Goal: Task Accomplishment & Management: Manage account settings

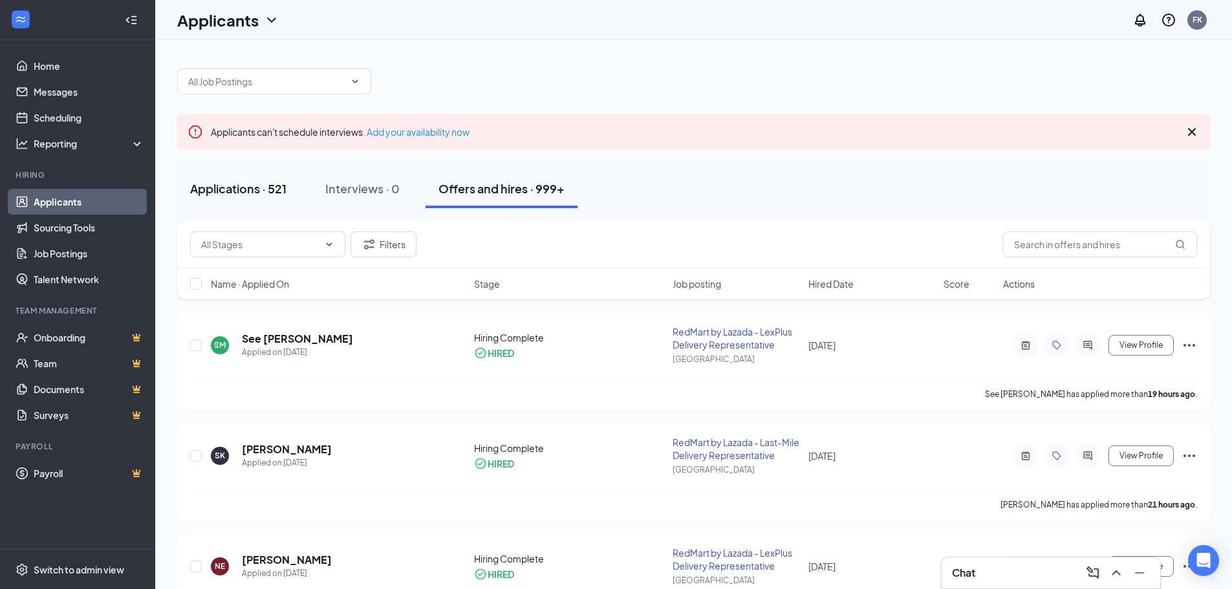
click at [251, 190] on div "Applications · 521" at bounding box center [238, 189] width 96 height 16
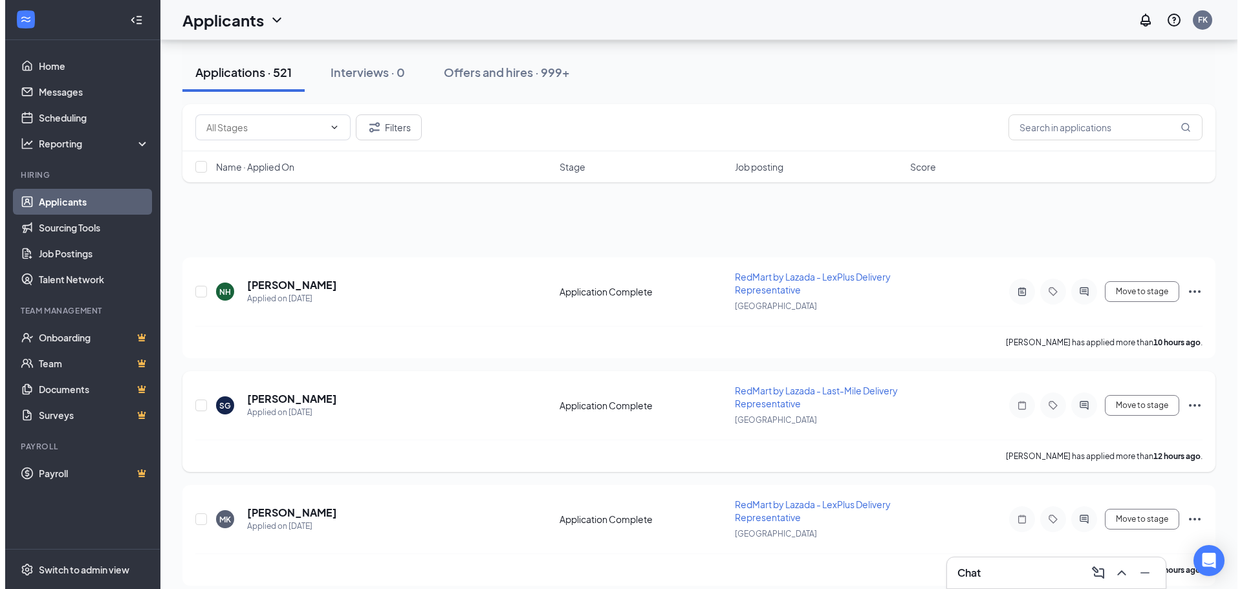
scroll to position [129, 0]
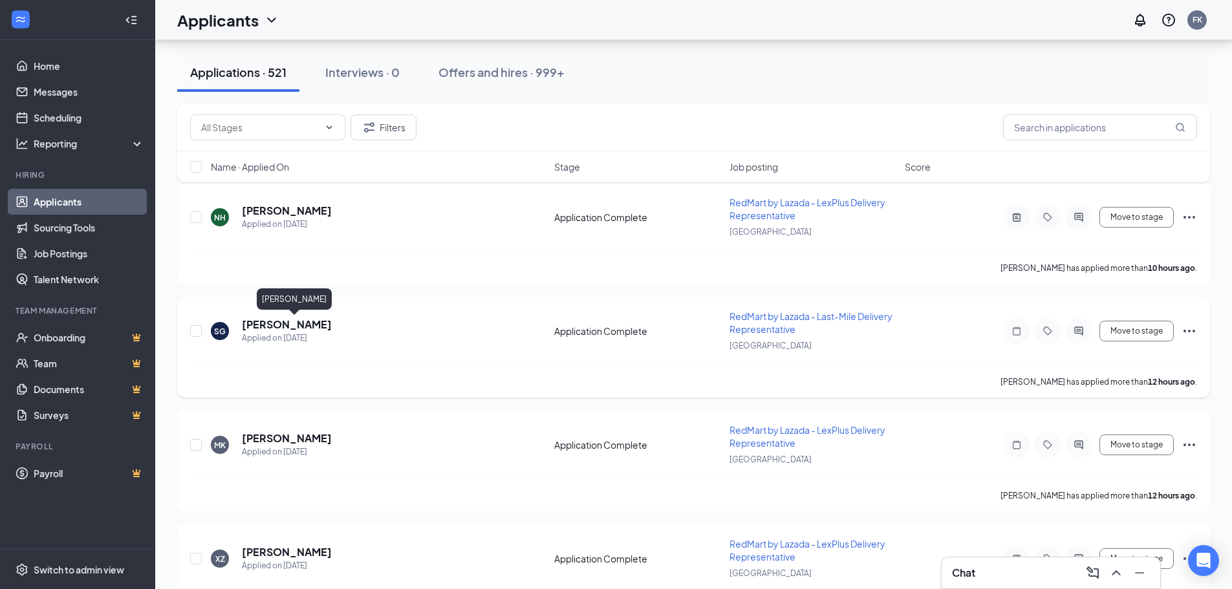
click at [307, 327] on h5 "Sathiyamoorthy Gowthamraj" at bounding box center [287, 325] width 90 height 14
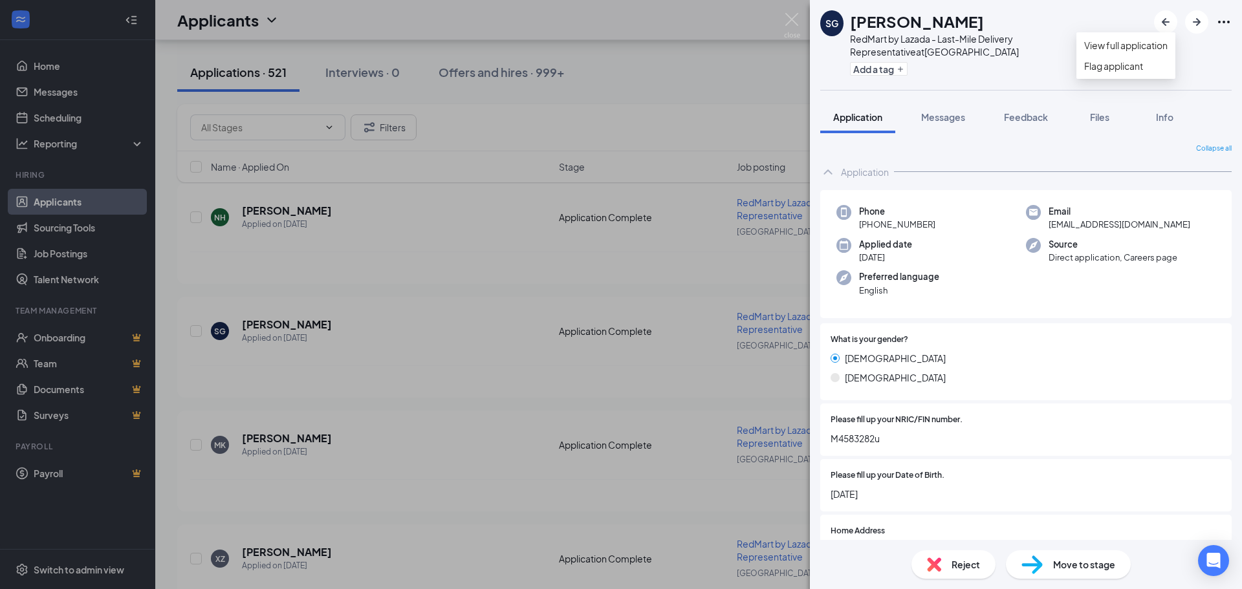
click at [1223, 19] on icon "Ellipses" at bounding box center [1224, 22] width 16 height 16
click at [1130, 50] on link "View full application" at bounding box center [1125, 45] width 83 height 14
click at [786, 17] on img at bounding box center [792, 25] width 16 height 25
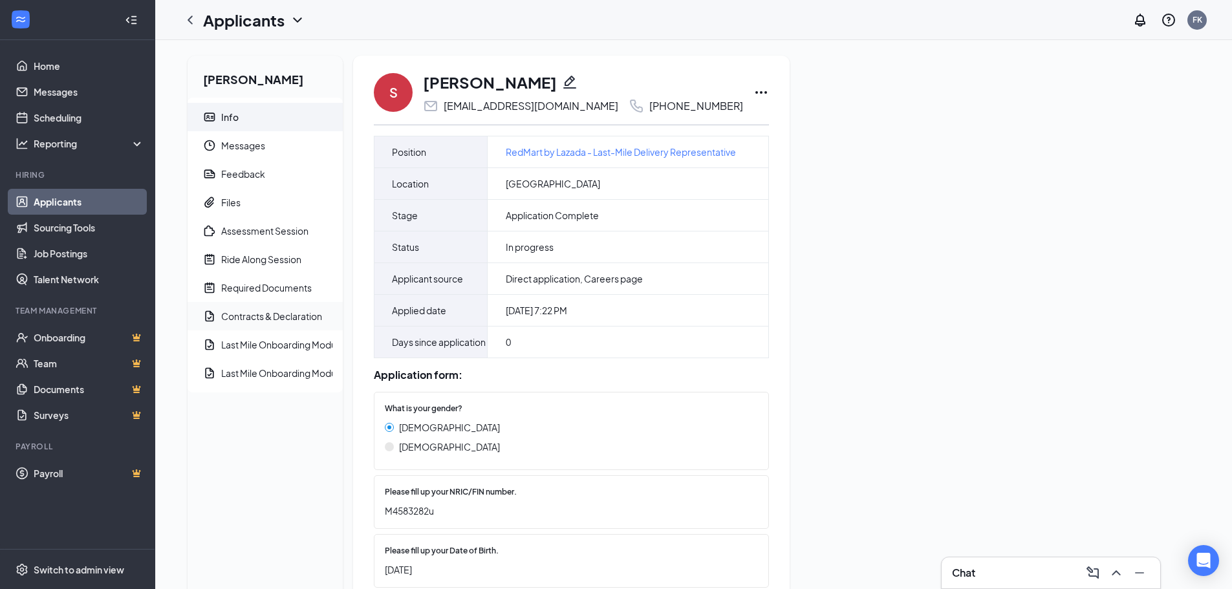
click at [269, 314] on div "Contracts & Declaration" at bounding box center [271, 316] width 101 height 13
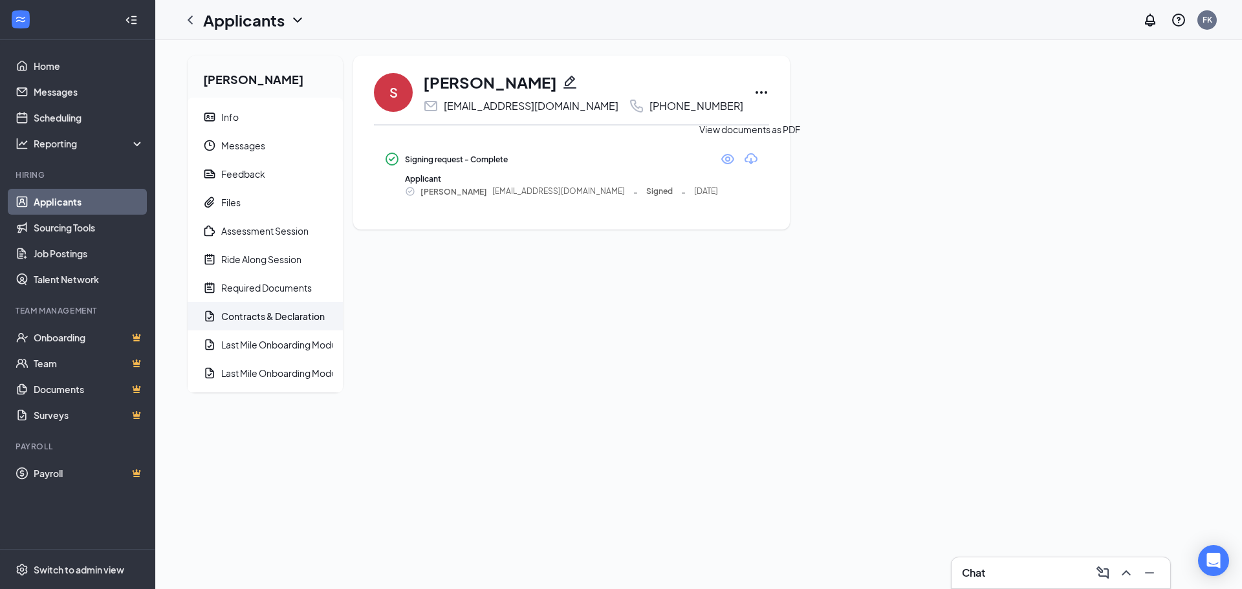
click at [734, 157] on icon "Eye" at bounding box center [727, 159] width 13 height 10
click at [277, 203] on span "Files" at bounding box center [276, 202] width 111 height 28
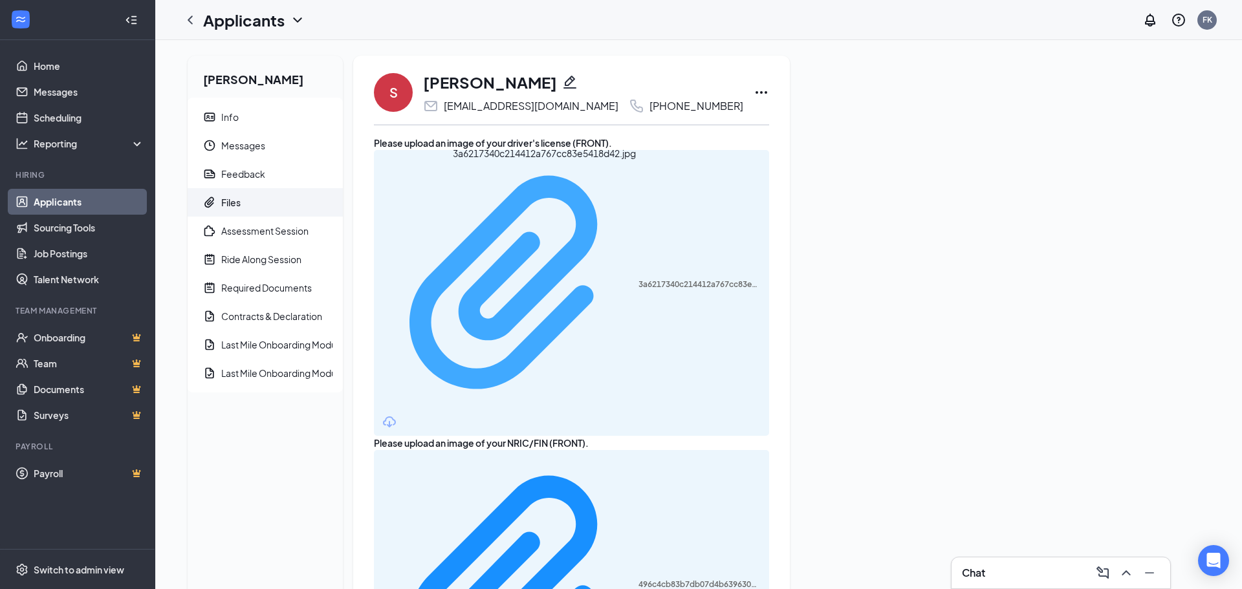
click at [639, 279] on div "3a6217340c214412a767cc83e5418d42.jpg" at bounding box center [700, 284] width 123 height 10
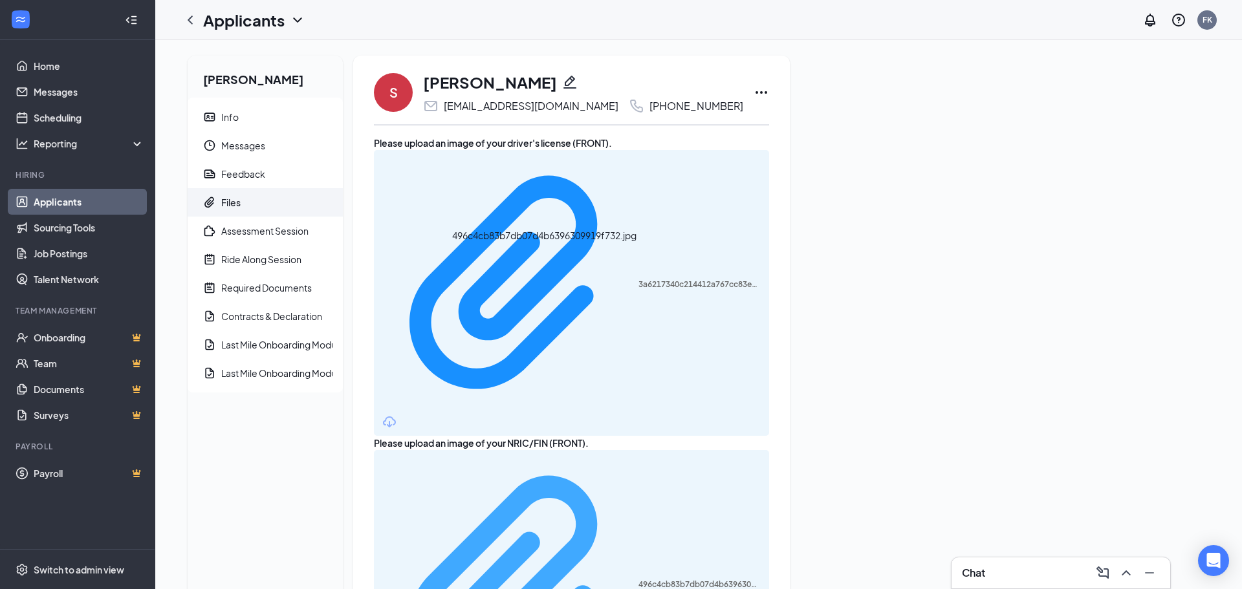
click at [639, 580] on div "496c4cb83b7db07d4b6396309919f732.jpg" at bounding box center [700, 585] width 123 height 10
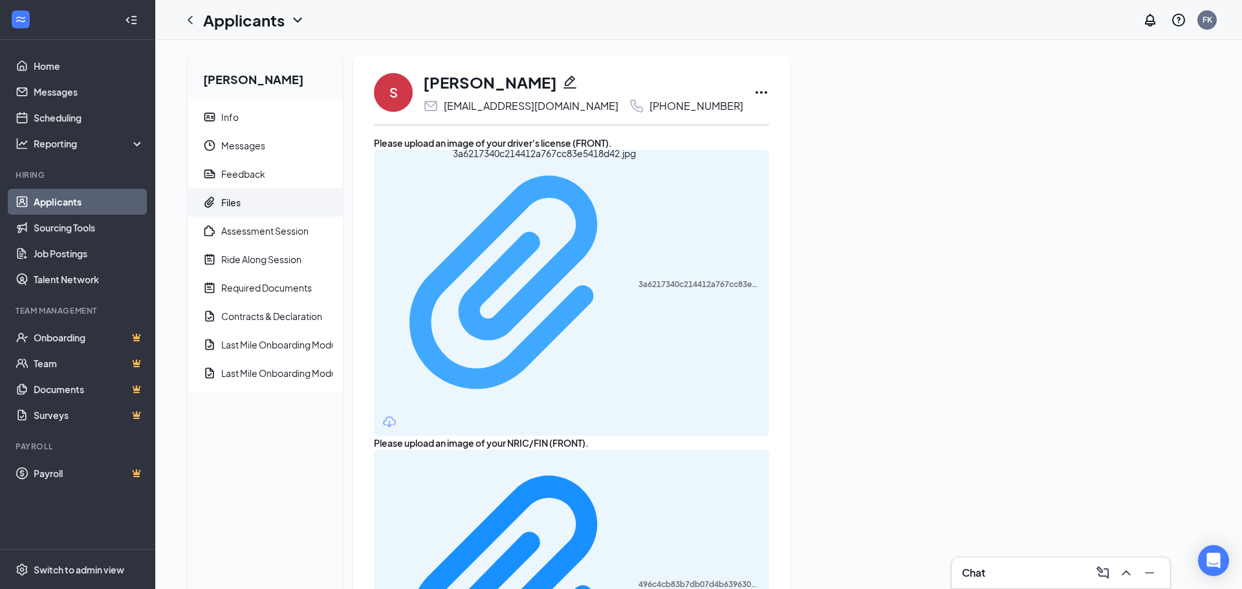
click at [639, 279] on div "3a6217340c214412a767cc83e5418d42.jpg" at bounding box center [700, 284] width 123 height 10
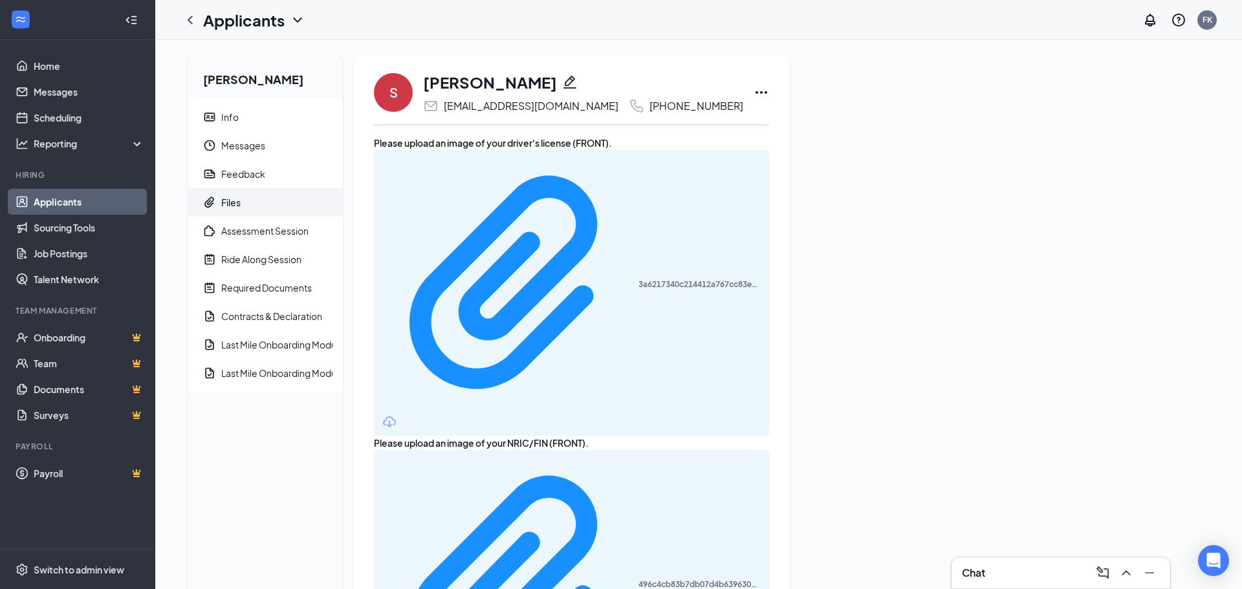
click at [505, 450] on div "496c4cb83b7db07d4b6396309919f732.jpg" at bounding box center [571, 593] width 395 height 286
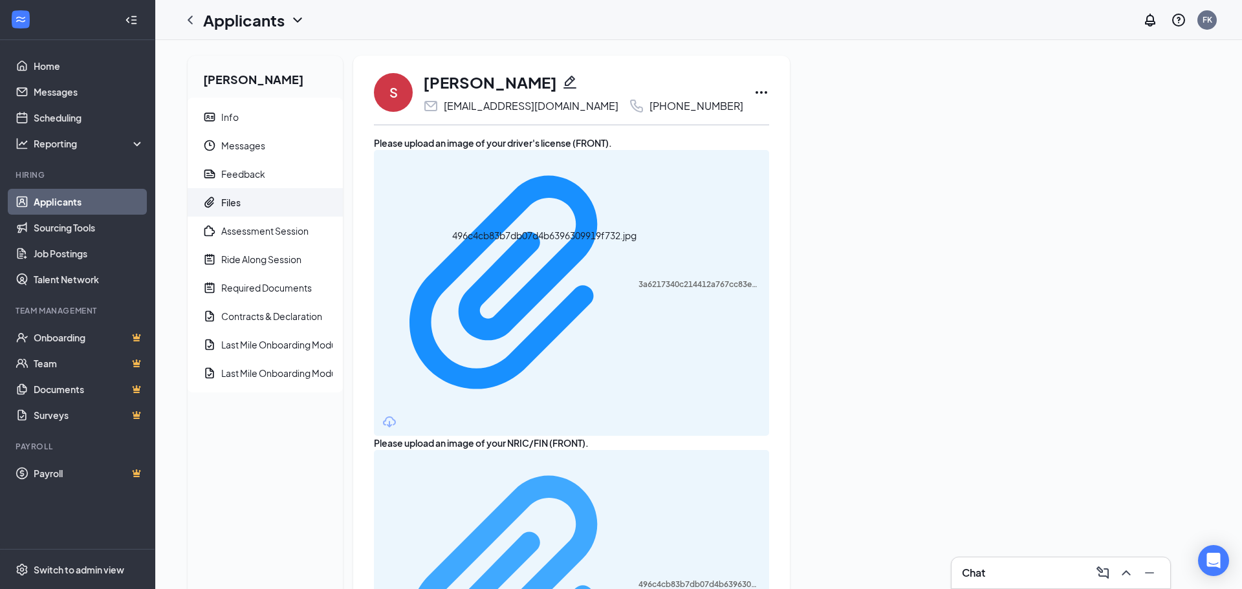
click at [639, 580] on div "496c4cb83b7db07d4b6396309919f732.jpg" at bounding box center [700, 585] width 123 height 10
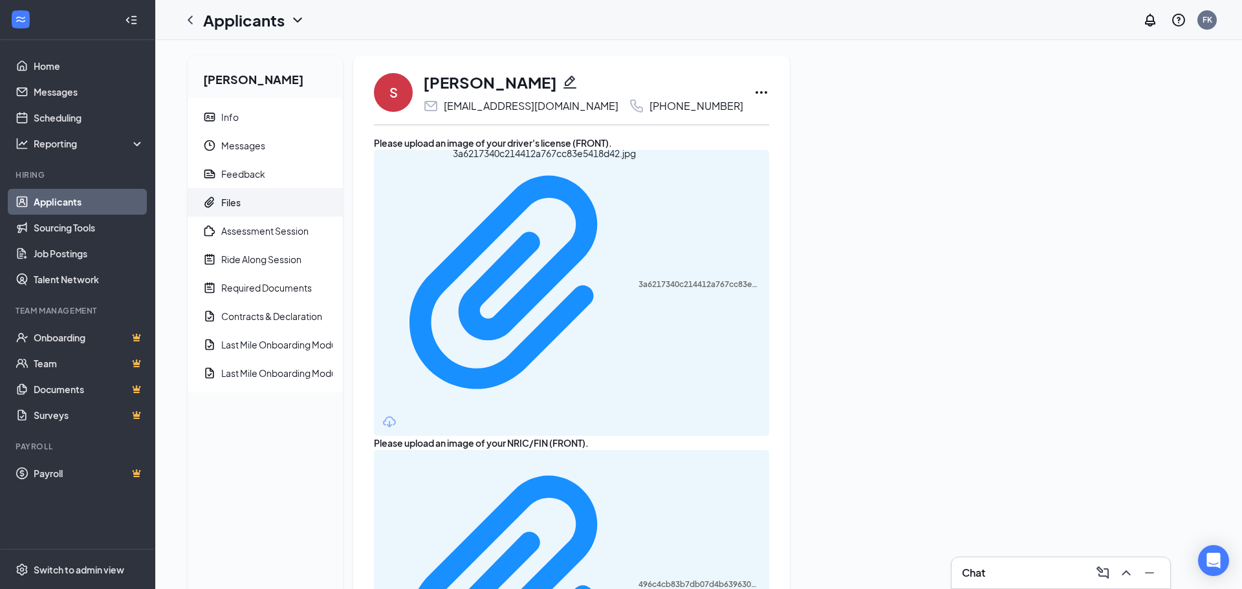
click at [639, 279] on div "3a6217340c214412a767cc83e5418d42.jpg" at bounding box center [700, 284] width 123 height 10
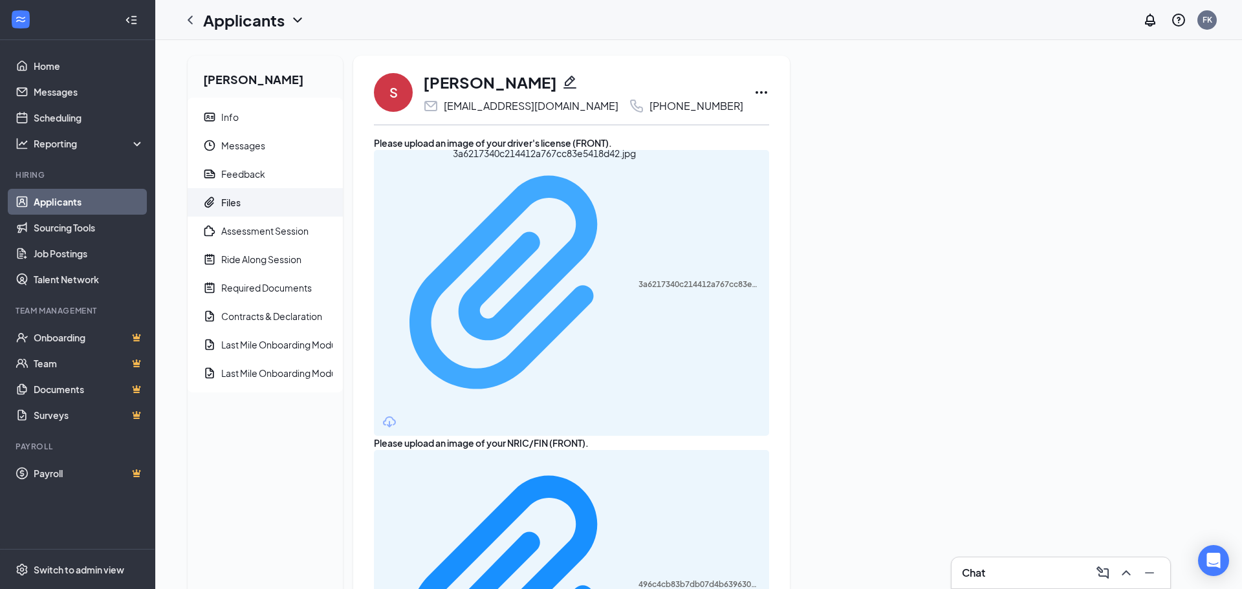
click at [639, 279] on div "3a6217340c214412a767cc83e5418d42.jpg" at bounding box center [700, 284] width 123 height 10
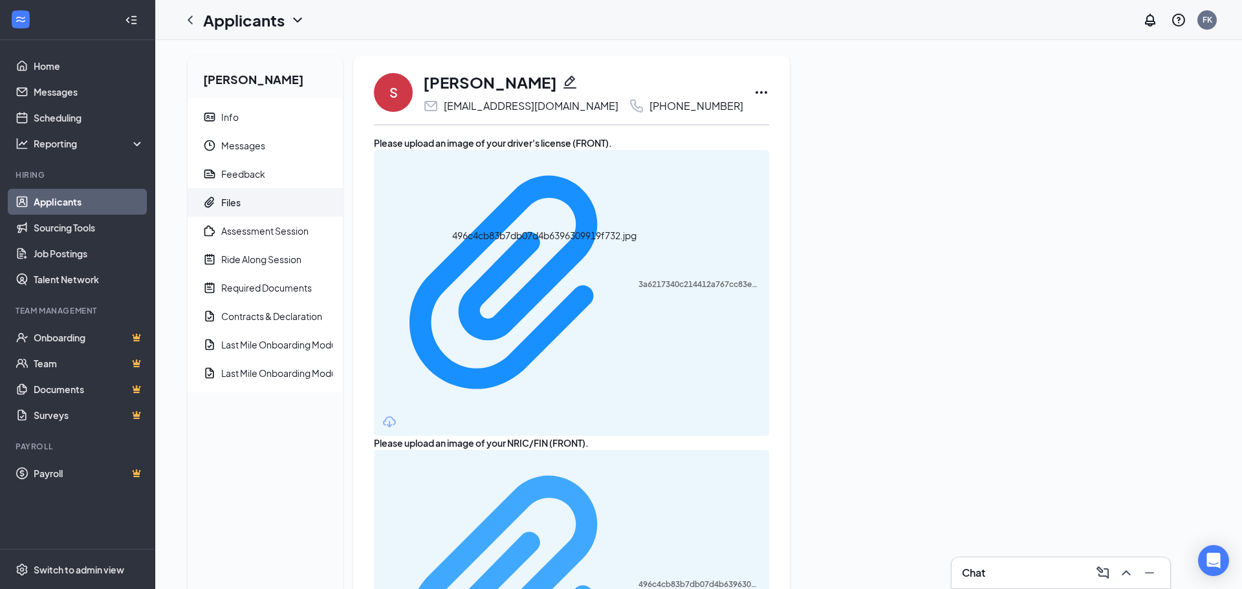
click at [639, 580] on div "496c4cb83b7db07d4b6396309919f732.jpg" at bounding box center [700, 585] width 123 height 10
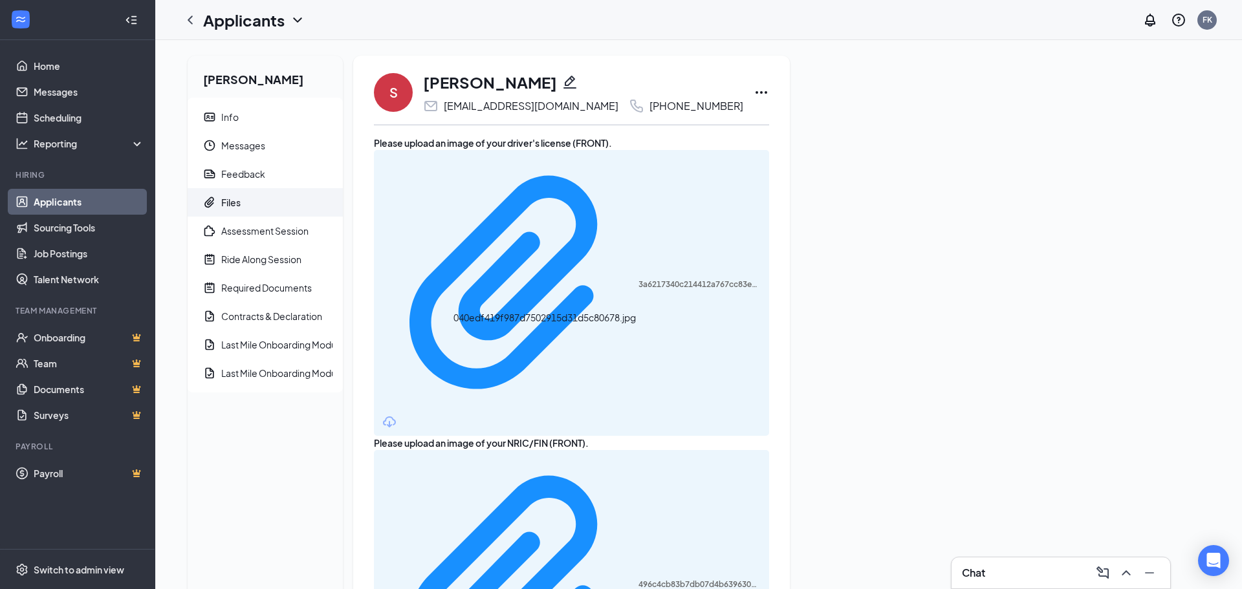
copy div "8309 7605"
drag, startPoint x: 735, startPoint y: 110, endPoint x: 706, endPoint y: 76, distance: 44.5
click at [537, 107] on div "[EMAIL_ADDRESS][DOMAIN_NAME]" at bounding box center [531, 106] width 175 height 13
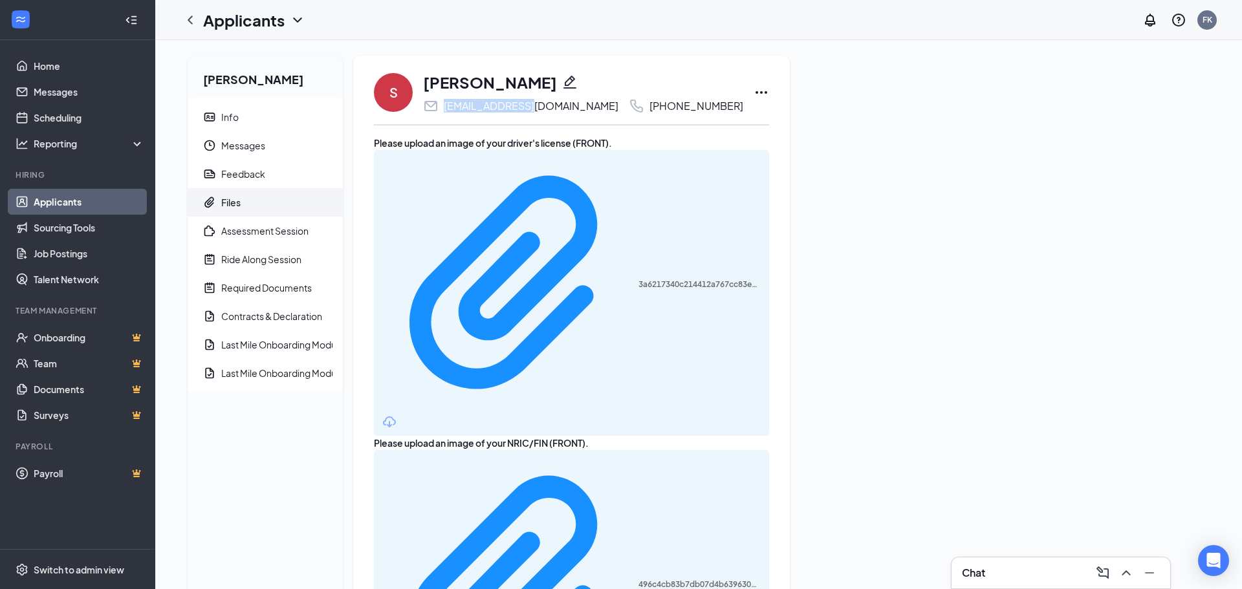
click at [537, 107] on div "[EMAIL_ADDRESS][DOMAIN_NAME]" at bounding box center [531, 106] width 175 height 13
copy div "[EMAIL_ADDRESS][DOMAIN_NAME]"
drag, startPoint x: 736, startPoint y: 109, endPoint x: 687, endPoint y: 115, distance: 49.0
copy div "8309 7605"
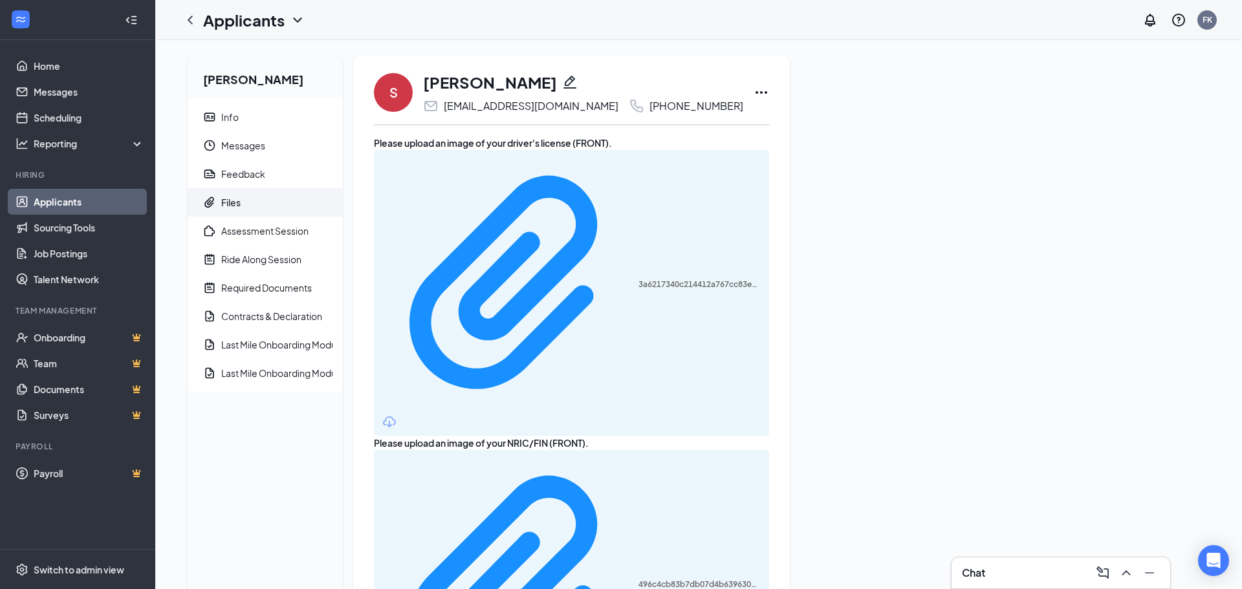
click at [538, 109] on div "[EMAIL_ADDRESS][DOMAIN_NAME]" at bounding box center [531, 106] width 175 height 13
copy div "[EMAIL_ADDRESS][DOMAIN_NAME]"
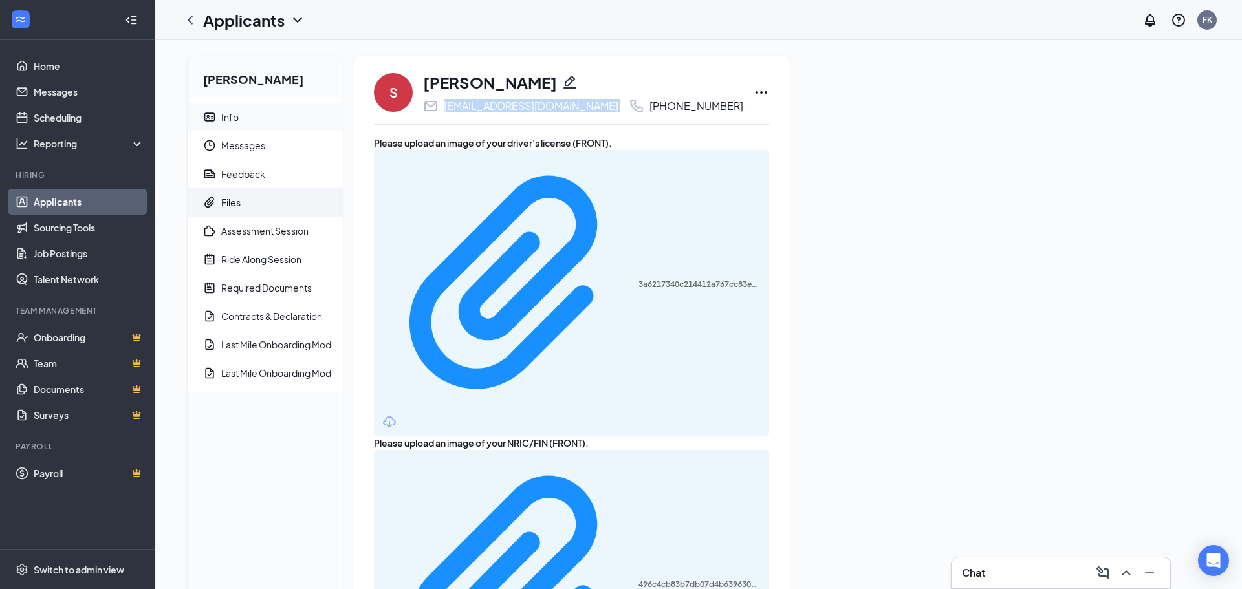
click at [276, 115] on span "Info" at bounding box center [276, 117] width 111 height 28
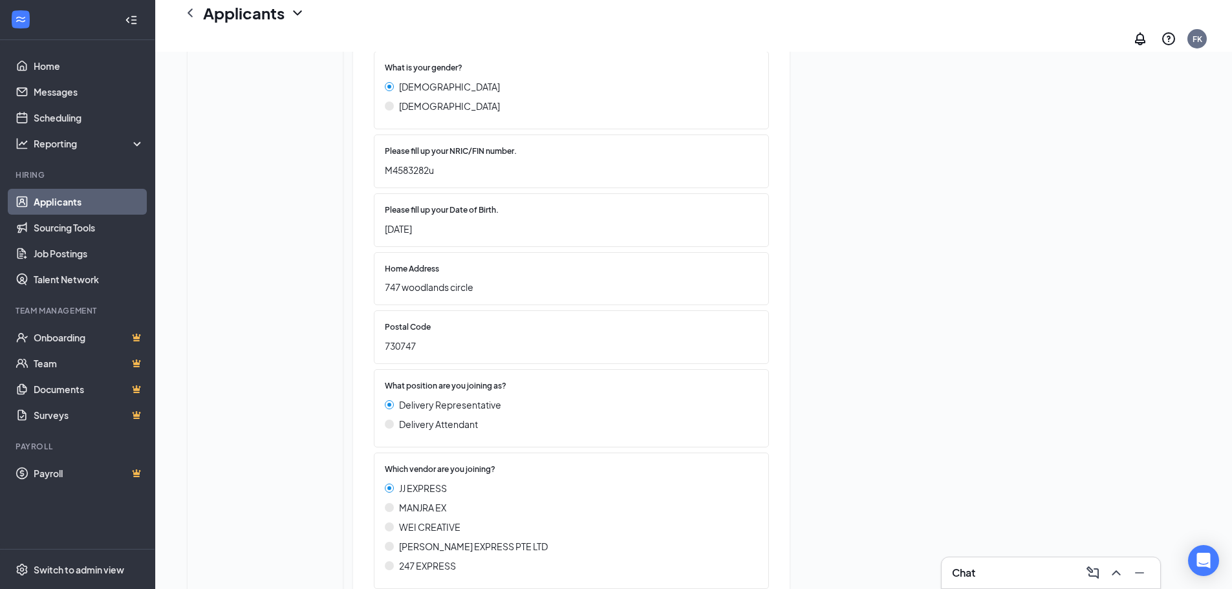
scroll to position [323, 0]
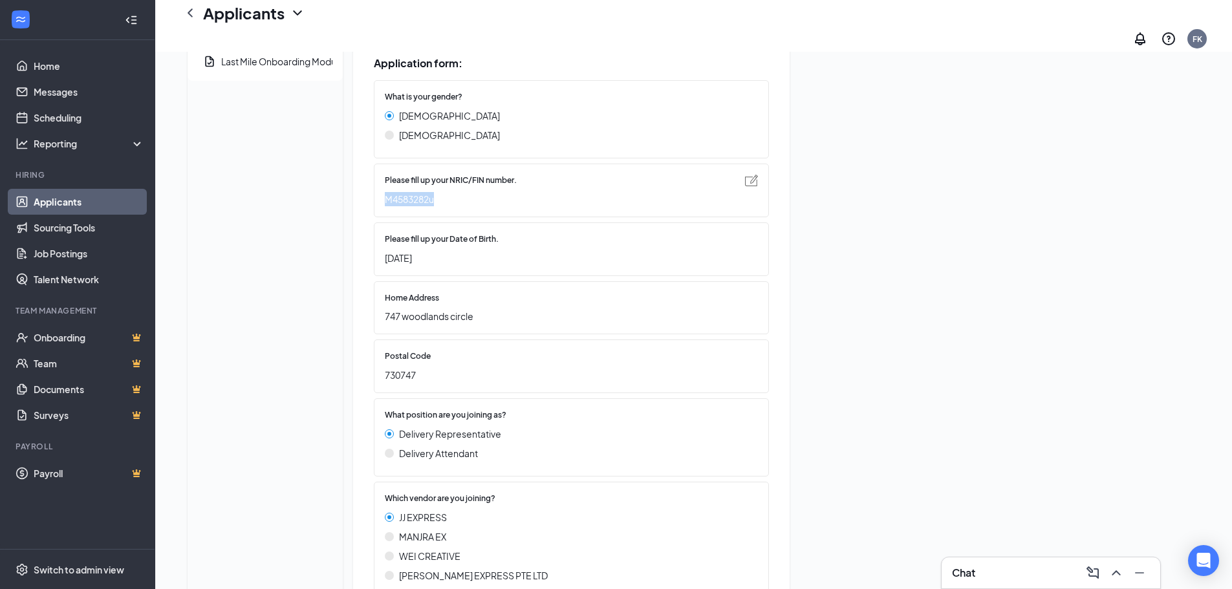
drag, startPoint x: 492, startPoint y: 206, endPoint x: 423, endPoint y: 206, distance: 68.6
click at [423, 206] on div "Please fill up your NRIC/FIN number. M4583282u" at bounding box center [571, 191] width 395 height 54
copy span "M4583282u"
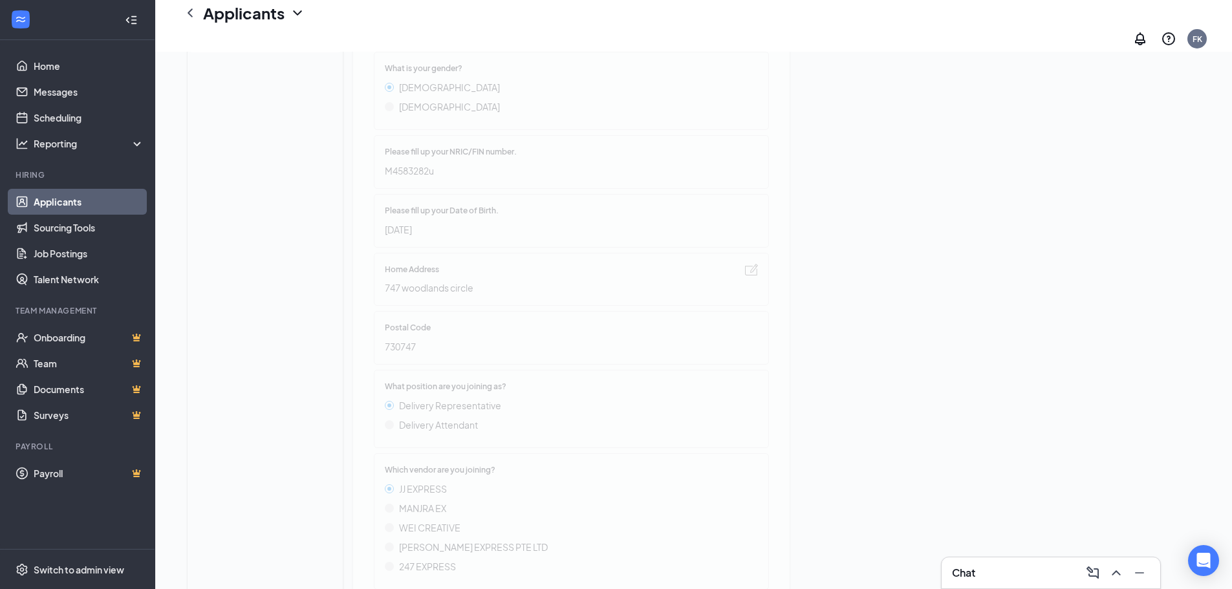
scroll to position [453, 0]
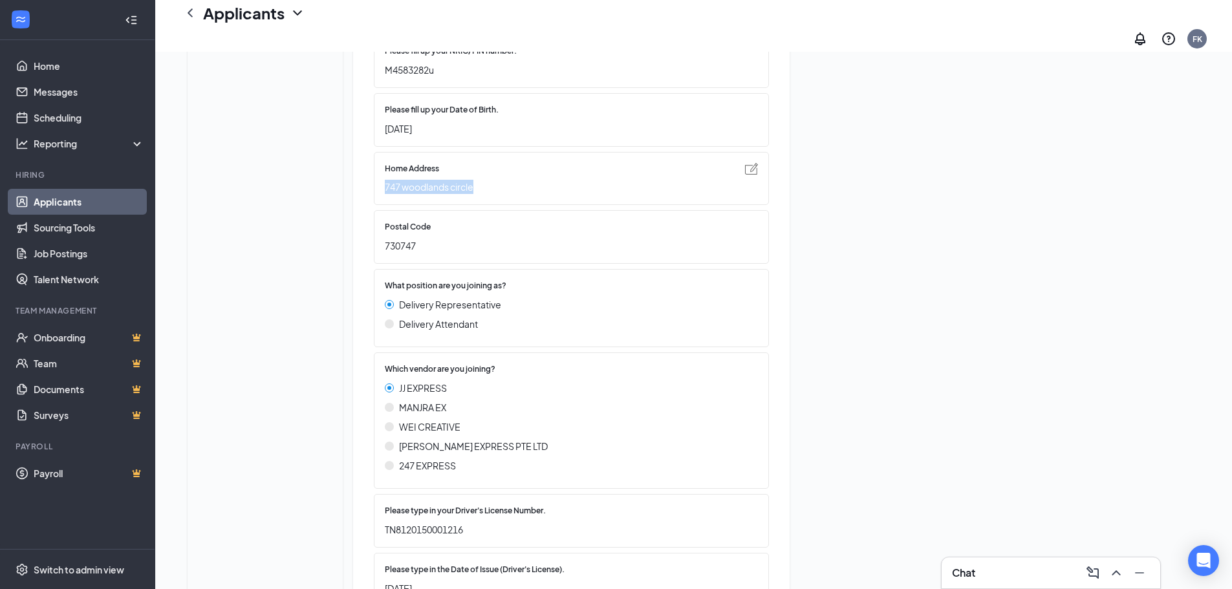
drag, startPoint x: 533, startPoint y: 188, endPoint x: 419, endPoint y: 190, distance: 114.5
click at [419, 190] on div "Home Address [STREET_ADDRESS]" at bounding box center [571, 179] width 395 height 54
copy span "747 woodlands circle"
drag, startPoint x: 474, startPoint y: 249, endPoint x: 424, endPoint y: 256, distance: 50.3
click at [424, 253] on span "730747" at bounding box center [565, 246] width 360 height 14
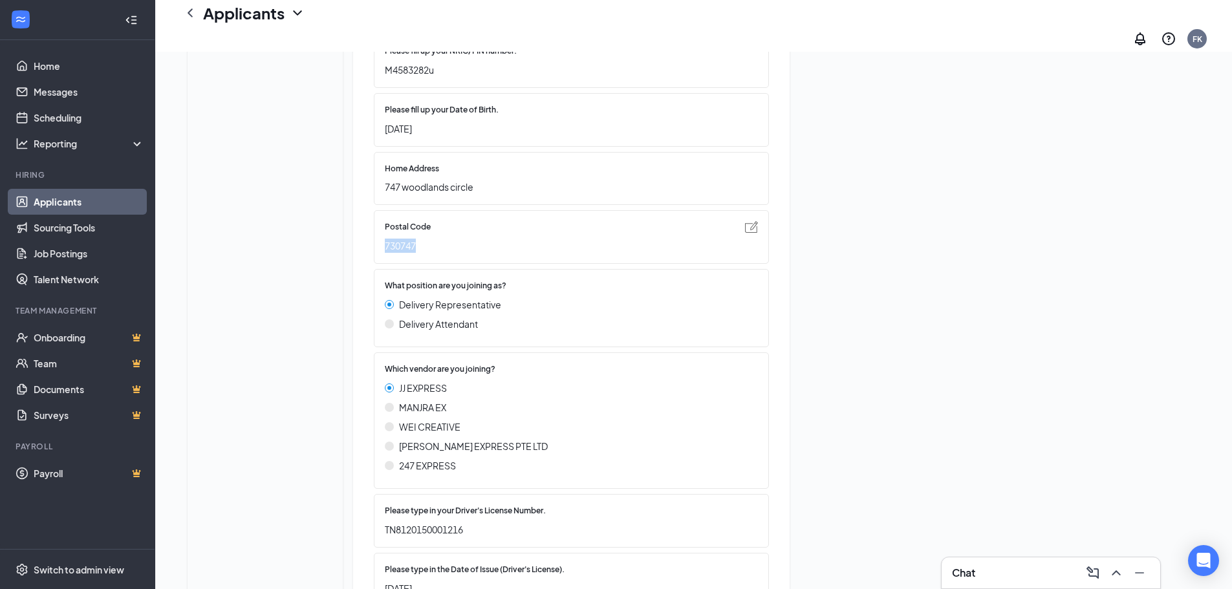
copy span "730747"
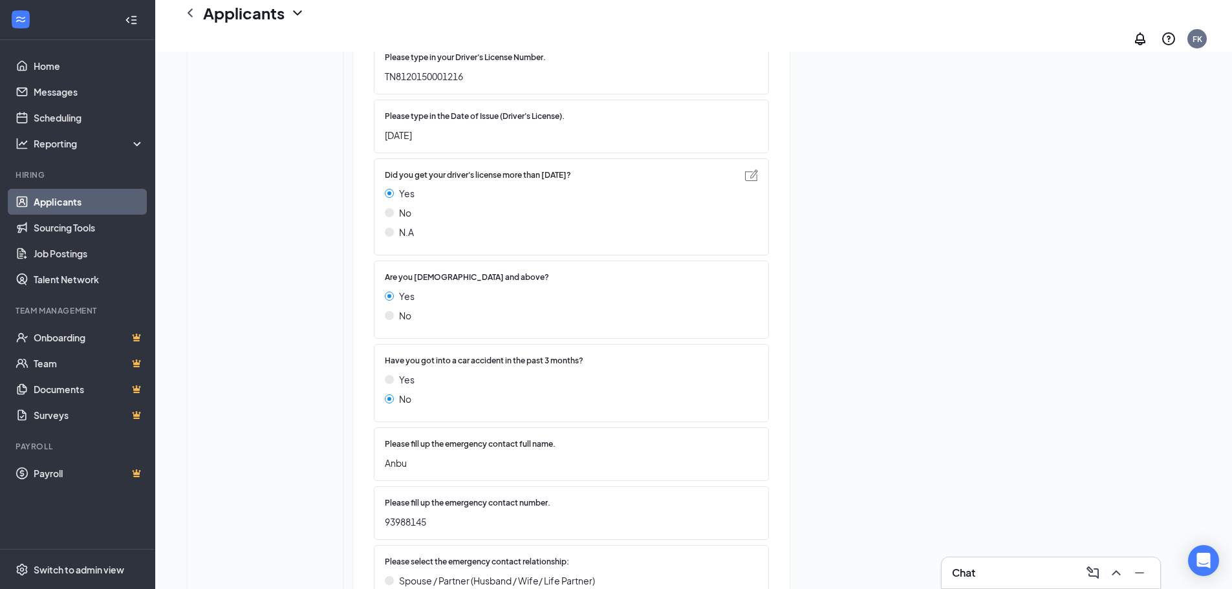
scroll to position [1030, 0]
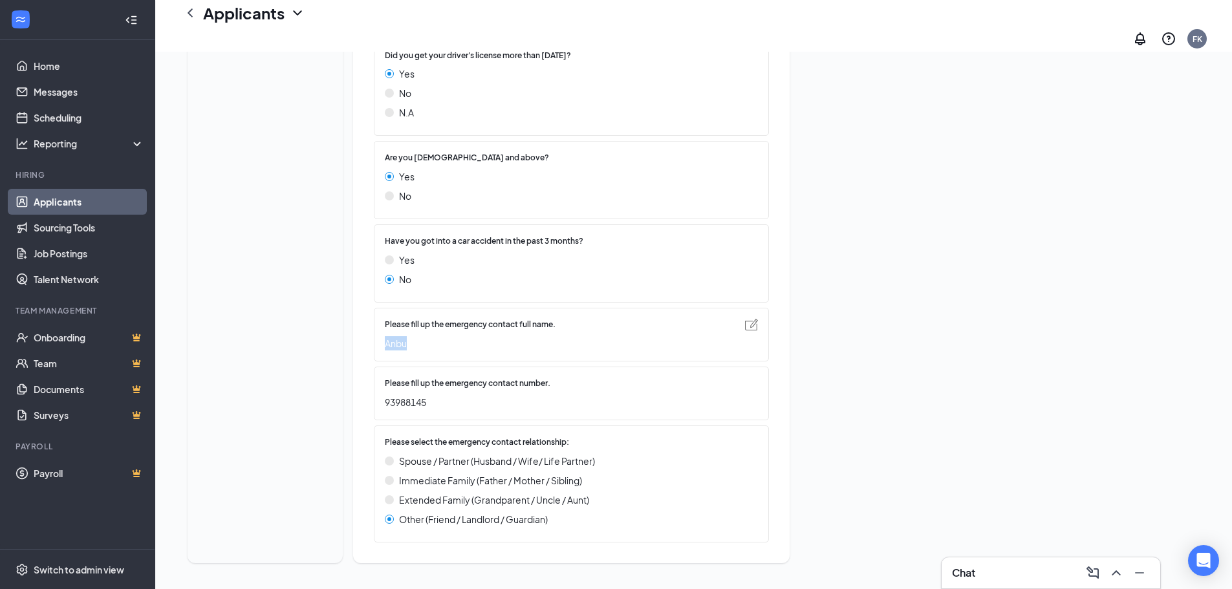
drag, startPoint x: 463, startPoint y: 346, endPoint x: 420, endPoint y: 345, distance: 43.4
click at [420, 345] on div "Please fill up the emergency contact full name. Anbu" at bounding box center [571, 335] width 395 height 54
copy span "Anbu"
drag, startPoint x: 480, startPoint y: 399, endPoint x: 426, endPoint y: 406, distance: 54.1
click at [426, 406] on span "93988145" at bounding box center [565, 402] width 360 height 14
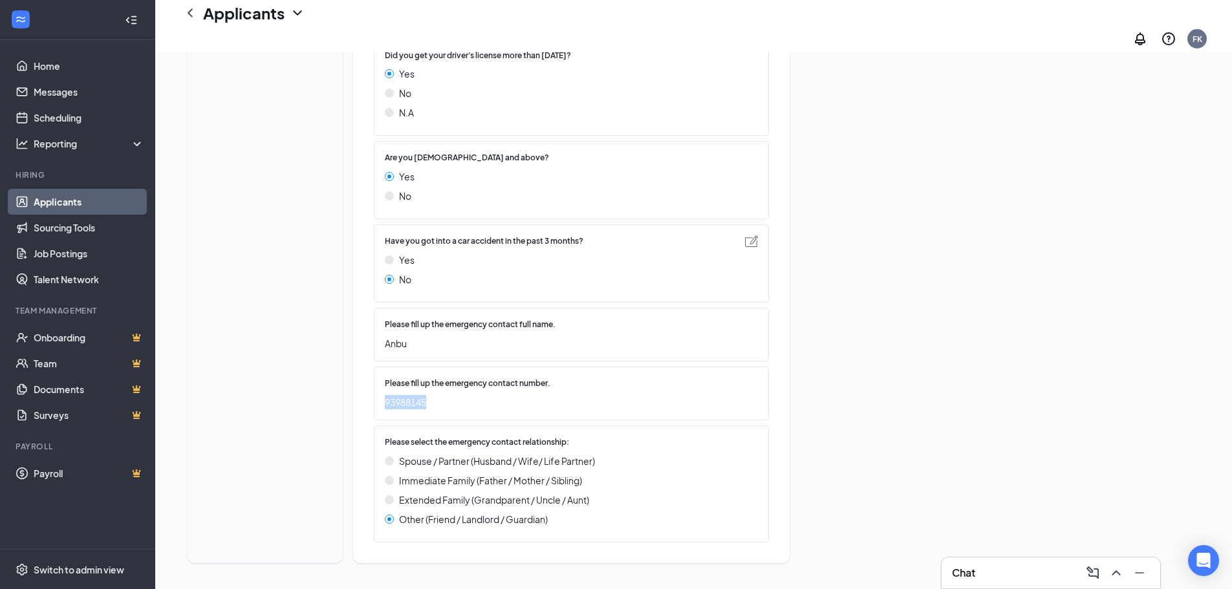
copy span "93988145"
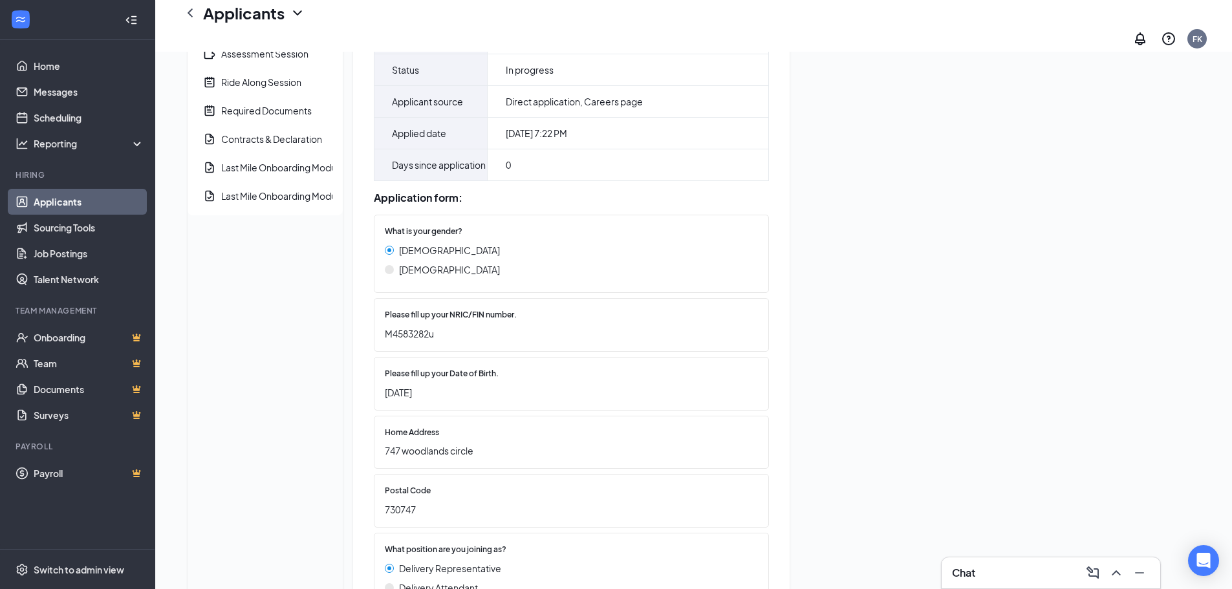
scroll to position [0, 0]
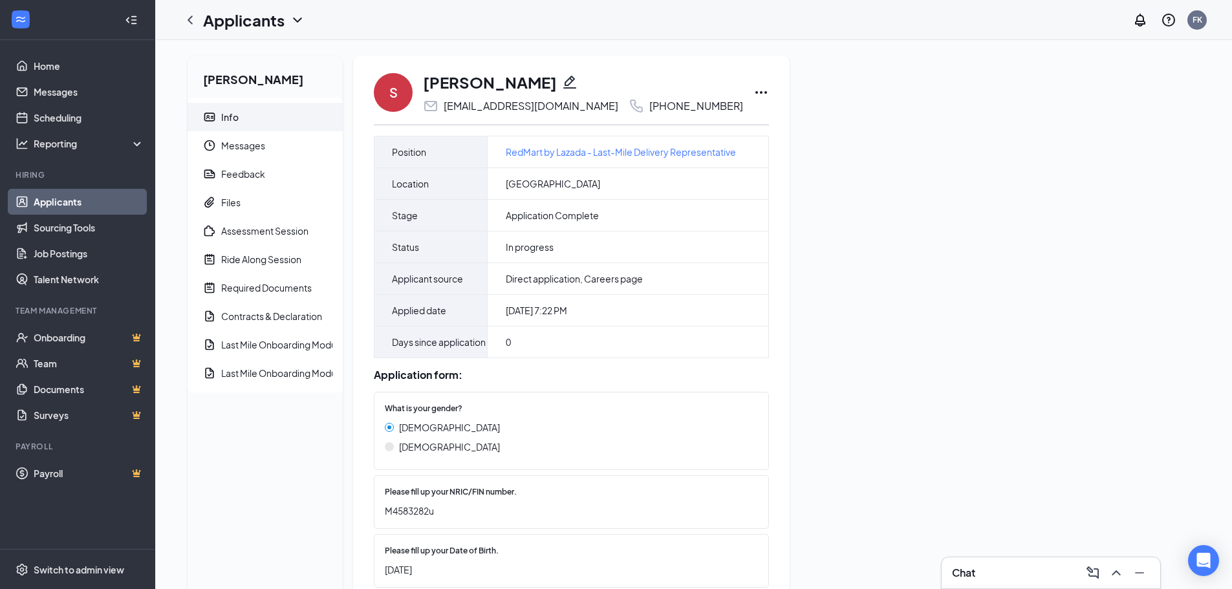
drag, startPoint x: 463, startPoint y: 84, endPoint x: 679, endPoint y: 91, distance: 216.8
copy h1 "[PERSON_NAME]"
click at [249, 175] on div "Feedback" at bounding box center [243, 174] width 44 height 13
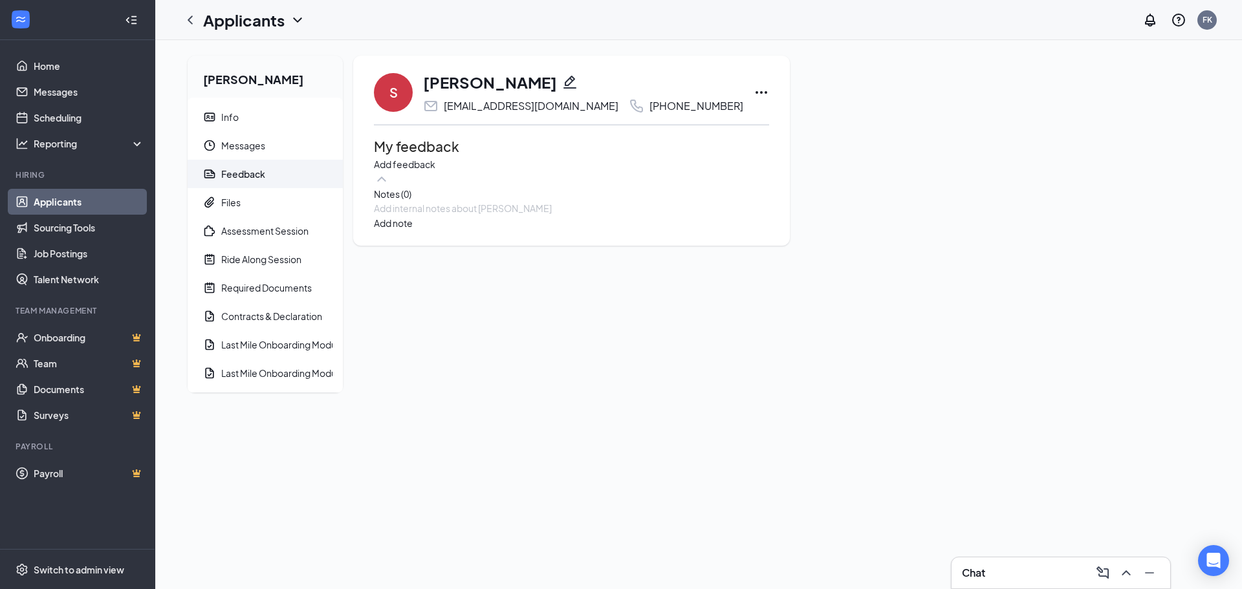
click at [515, 215] on div at bounding box center [572, 209] width 394 height 14
click at [413, 244] on button "Add note" at bounding box center [393, 237] width 39 height 14
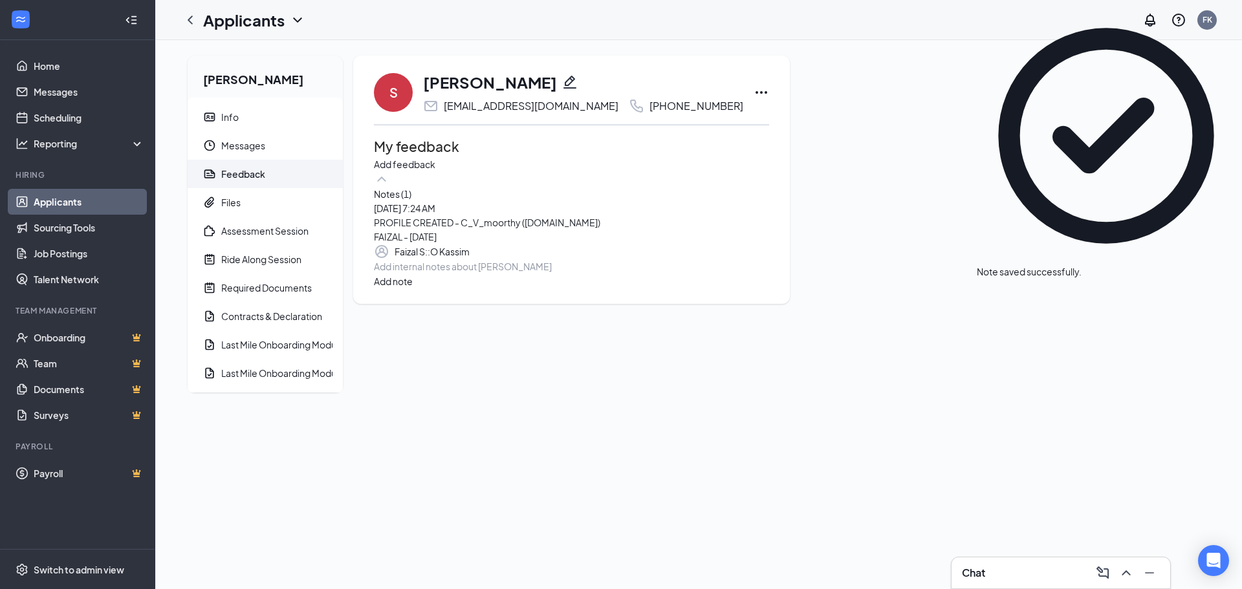
click at [756, 93] on icon "Ellipses" at bounding box center [762, 92] width 12 height 3
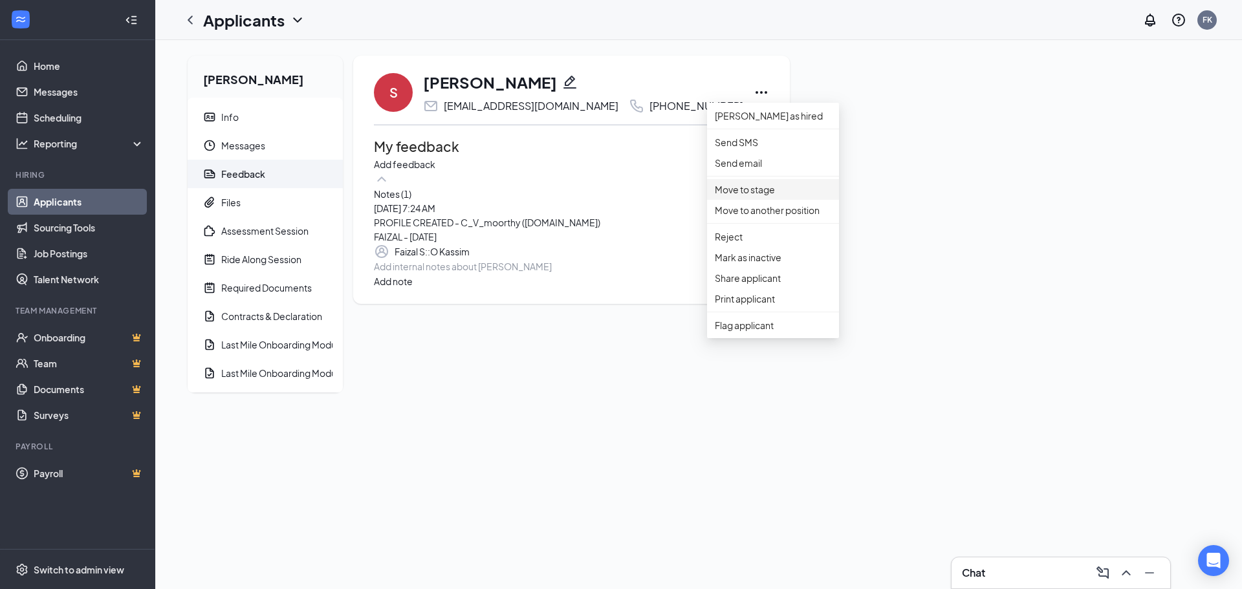
click at [777, 197] on p "Move to stage" at bounding box center [773, 189] width 116 height 14
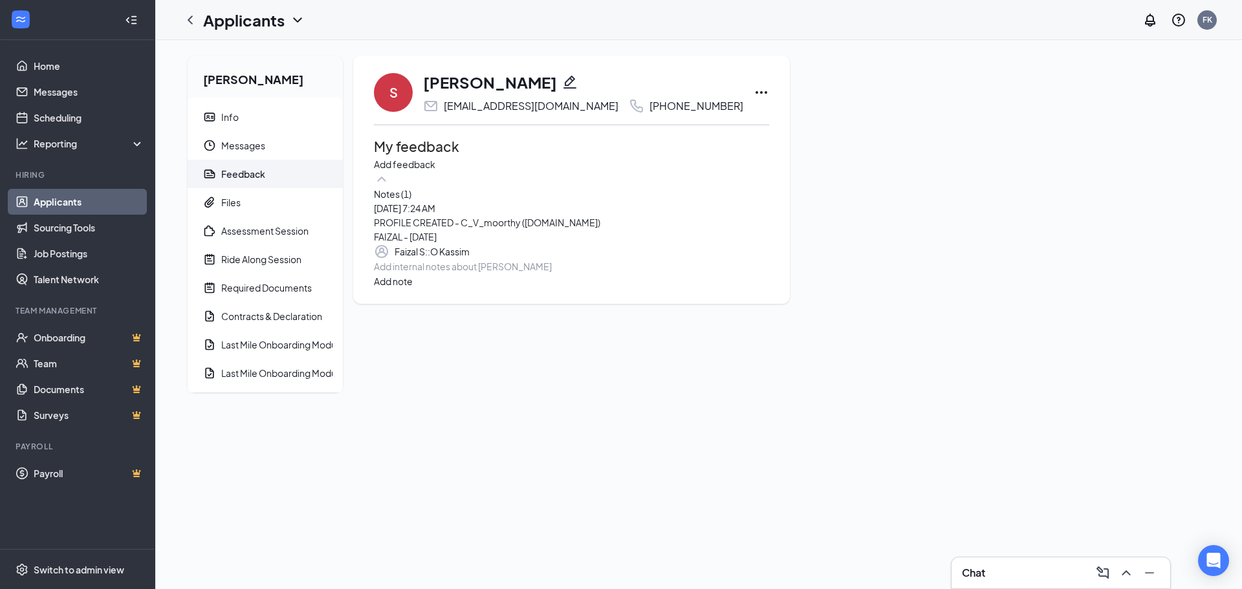
type input "Hiring Complete (final stage)"
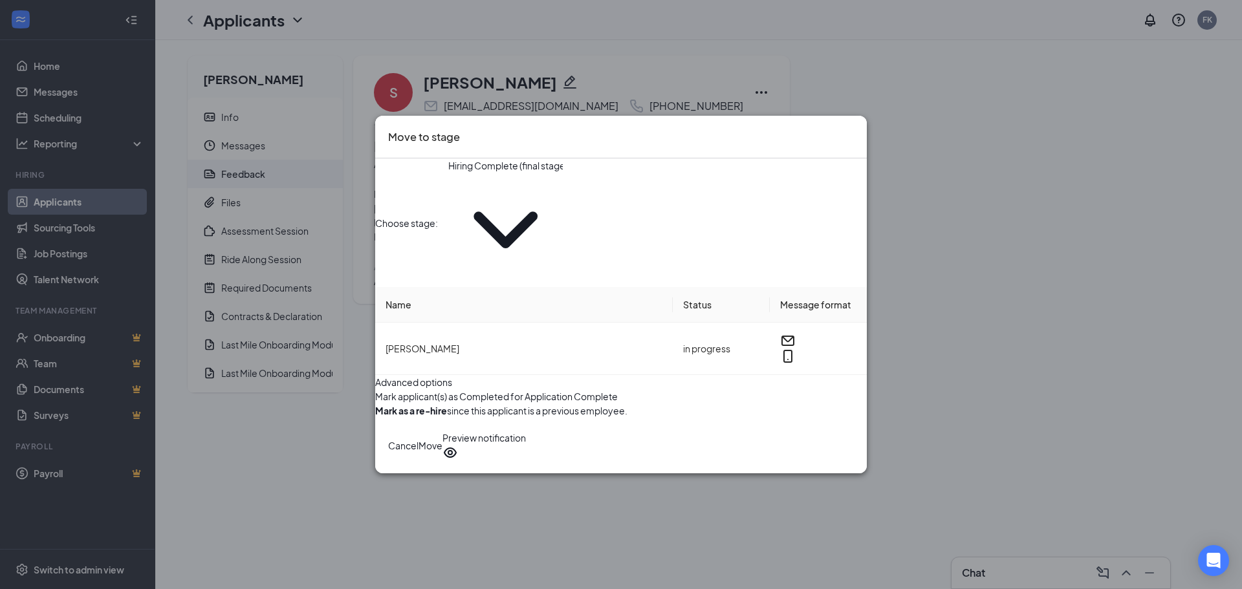
click at [443, 431] on button "Move" at bounding box center [431, 446] width 24 height 30
